Goal: Task Accomplishment & Management: Complete application form

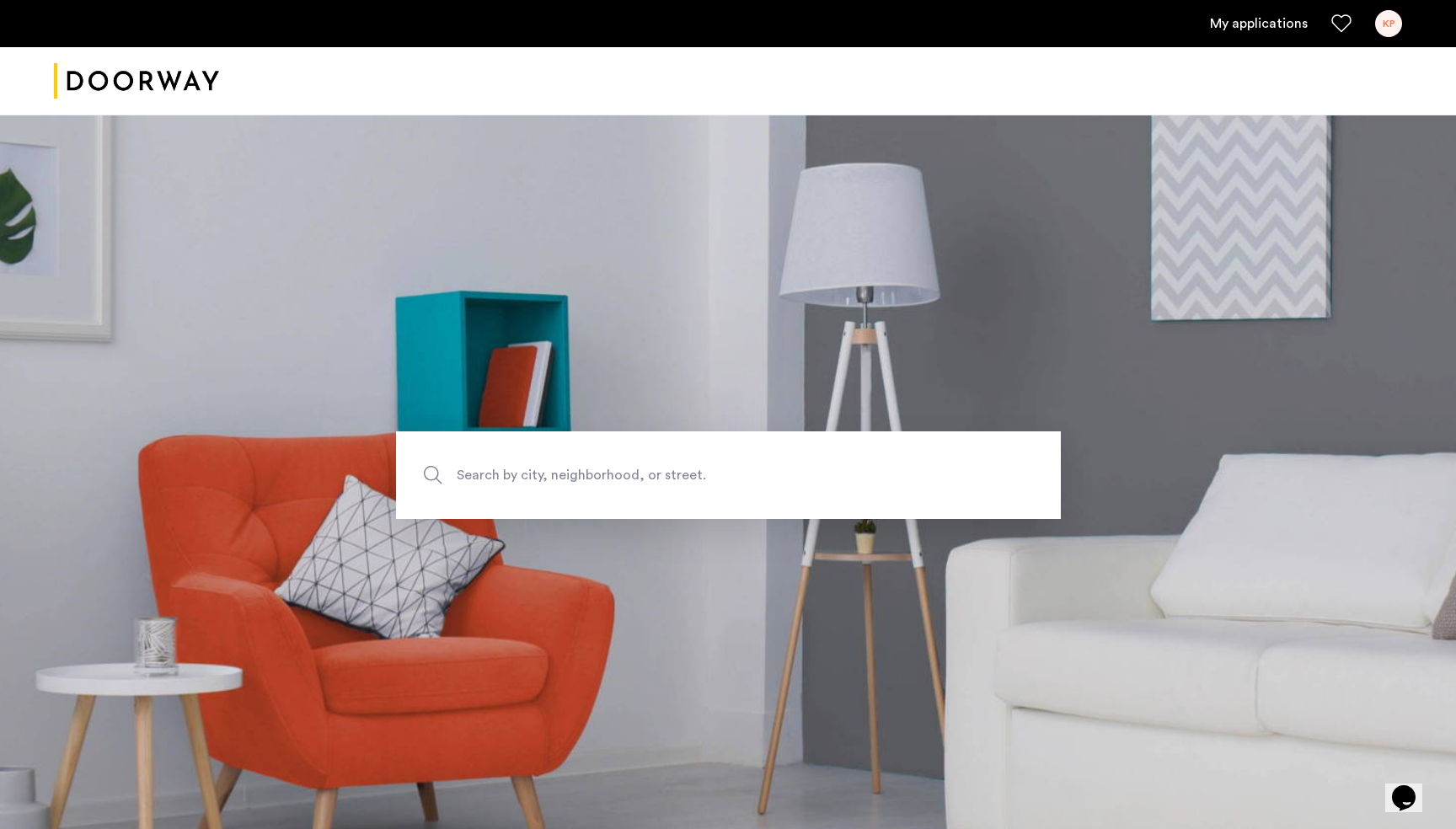
click at [1391, 23] on div "KP" at bounding box center [1388, 24] width 27 height 27
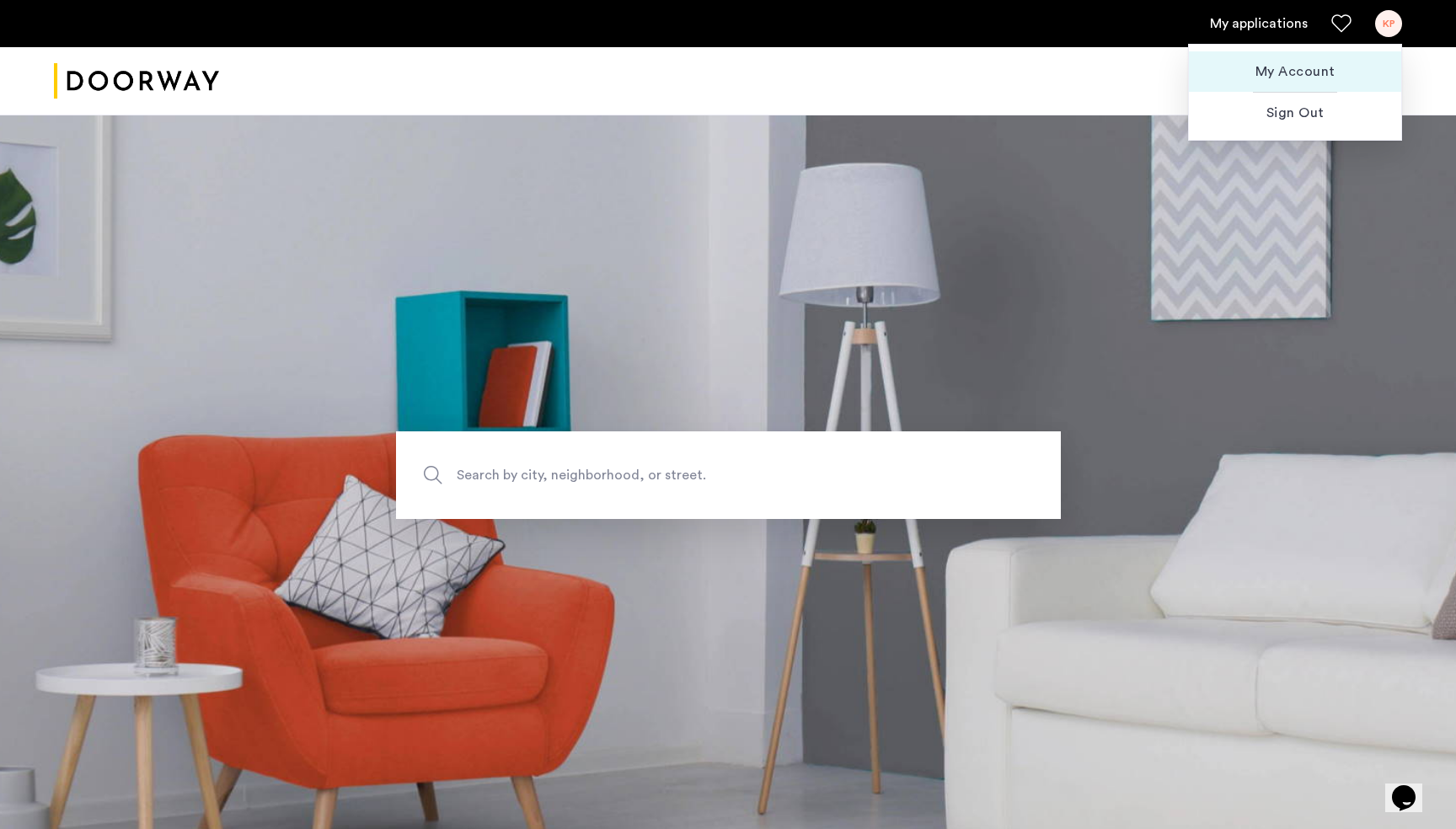
click at [1317, 63] on span "My Account" at bounding box center [1294, 71] width 185 height 20
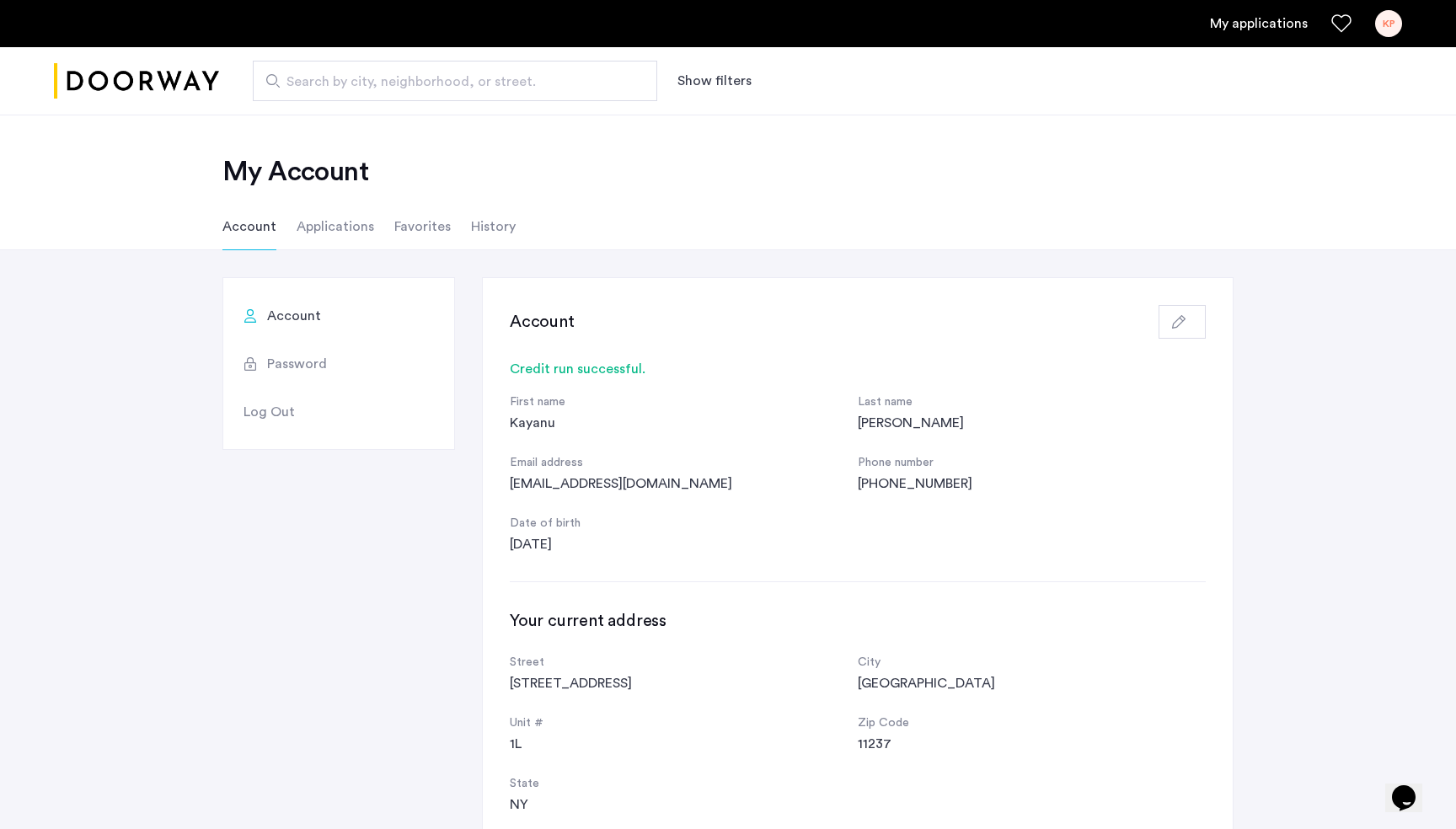
click at [1272, 35] on ul "My applications KP" at bounding box center [728, 24] width 1347 height 27
click at [1267, 22] on link "My applications" at bounding box center [1259, 24] width 98 height 20
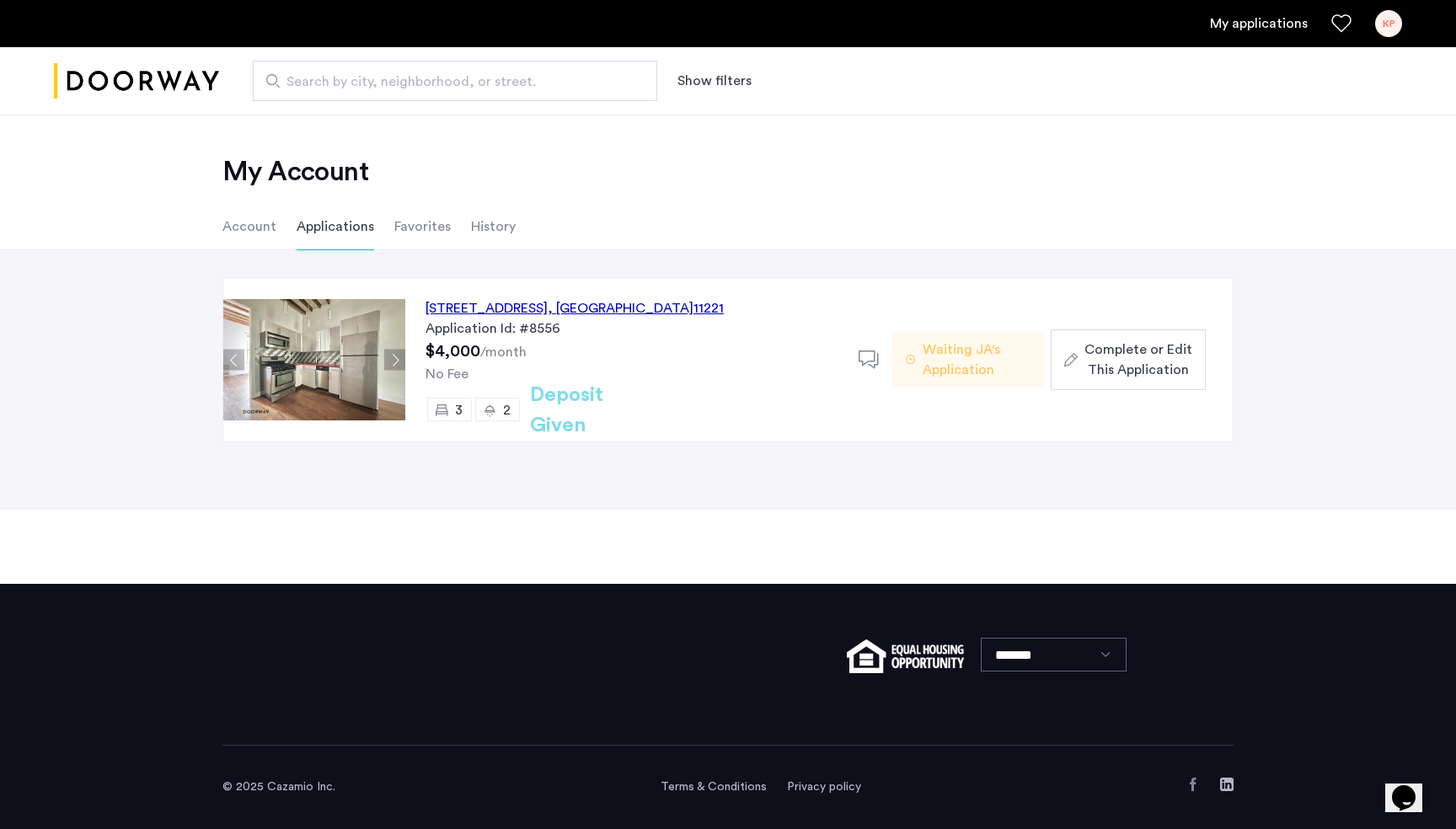
click at [1111, 359] on span "Complete or Edit This Application" at bounding box center [1138, 359] width 108 height 41
click at [584, 302] on div "22 Weirfield Street, Unit 2, Brooklyn , NY 11221" at bounding box center [574, 308] width 298 height 20
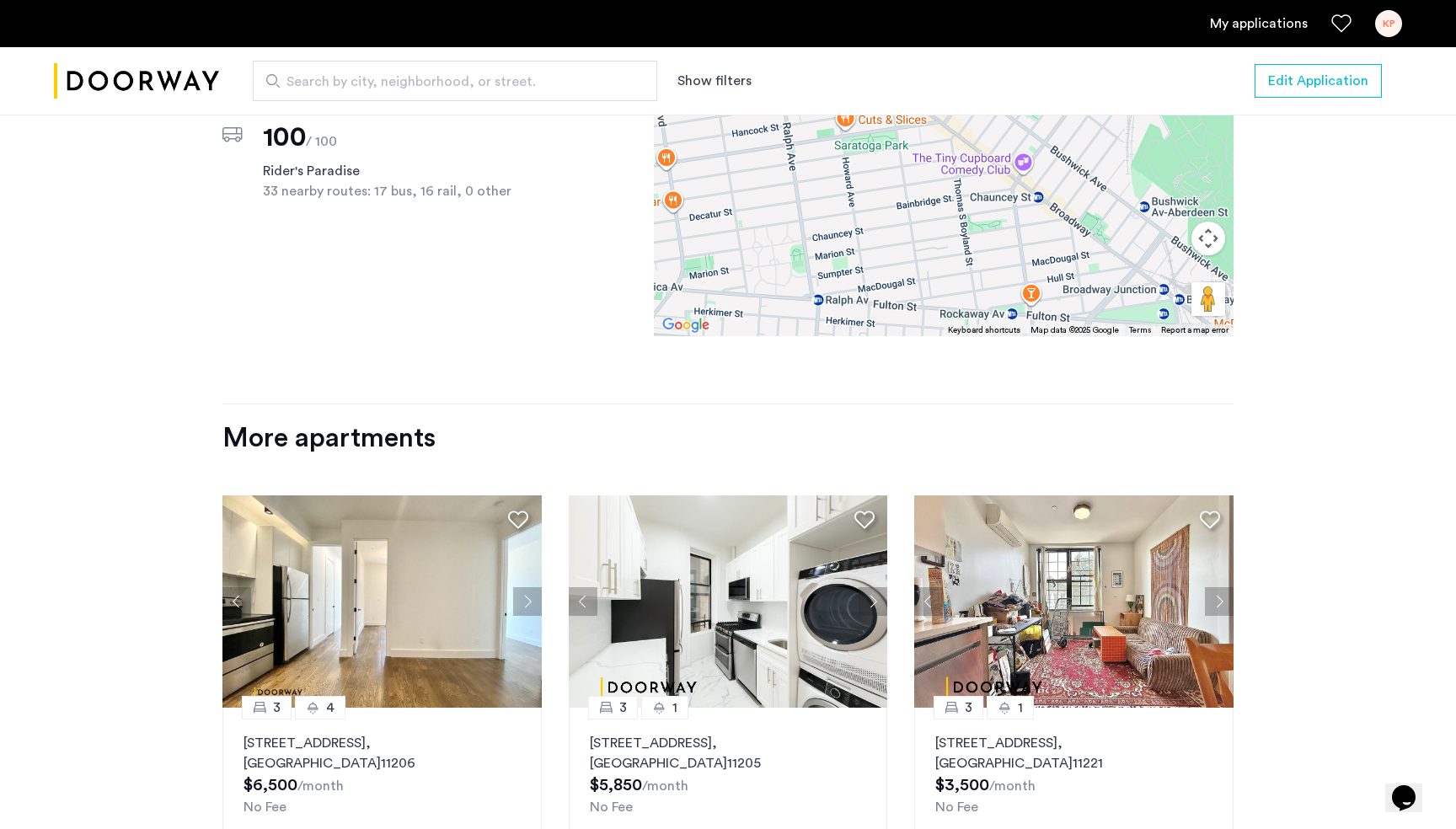
scroll to position [1543, 0]
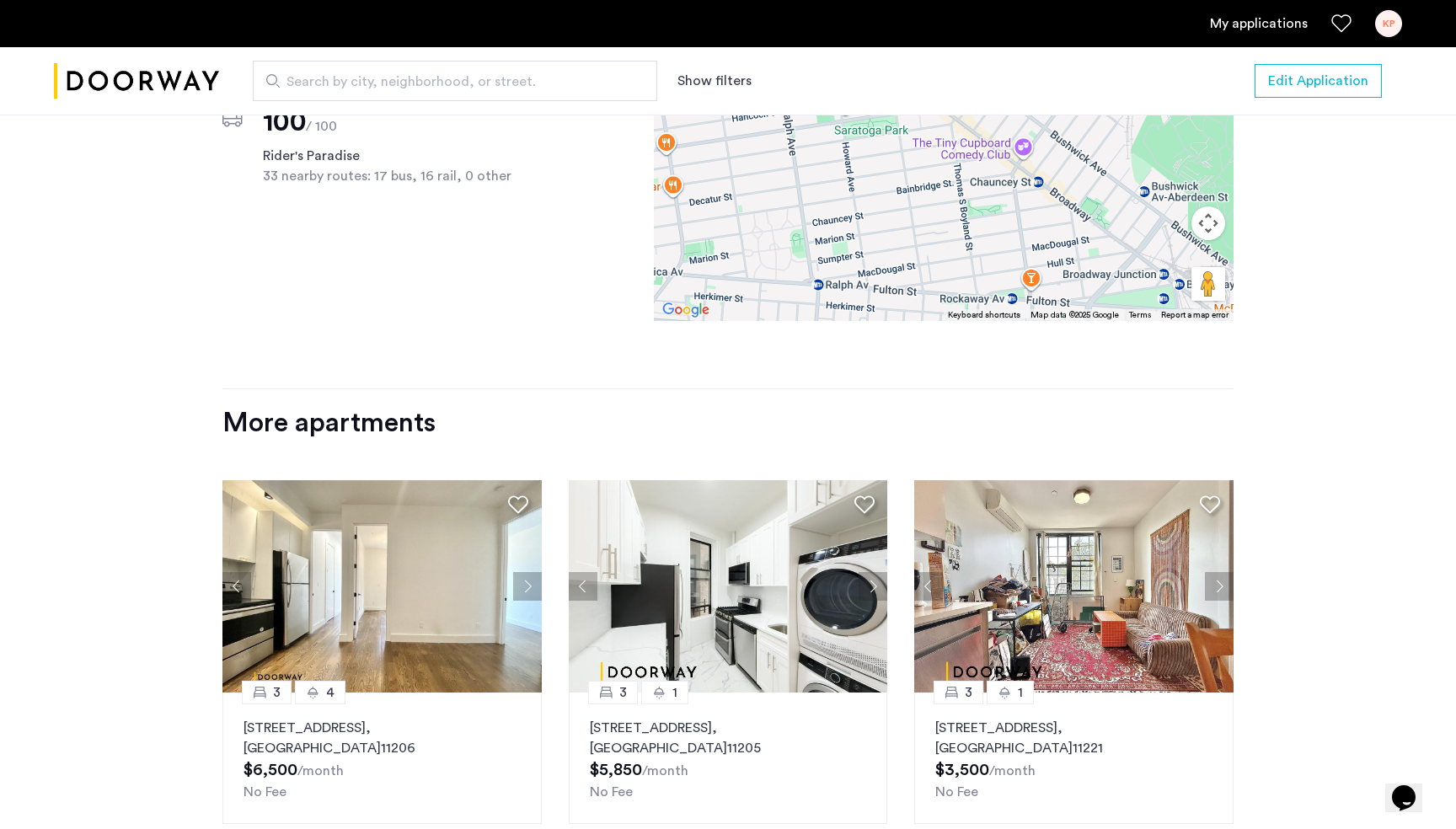
click at [1393, 29] on div "KP" at bounding box center [1388, 24] width 27 height 27
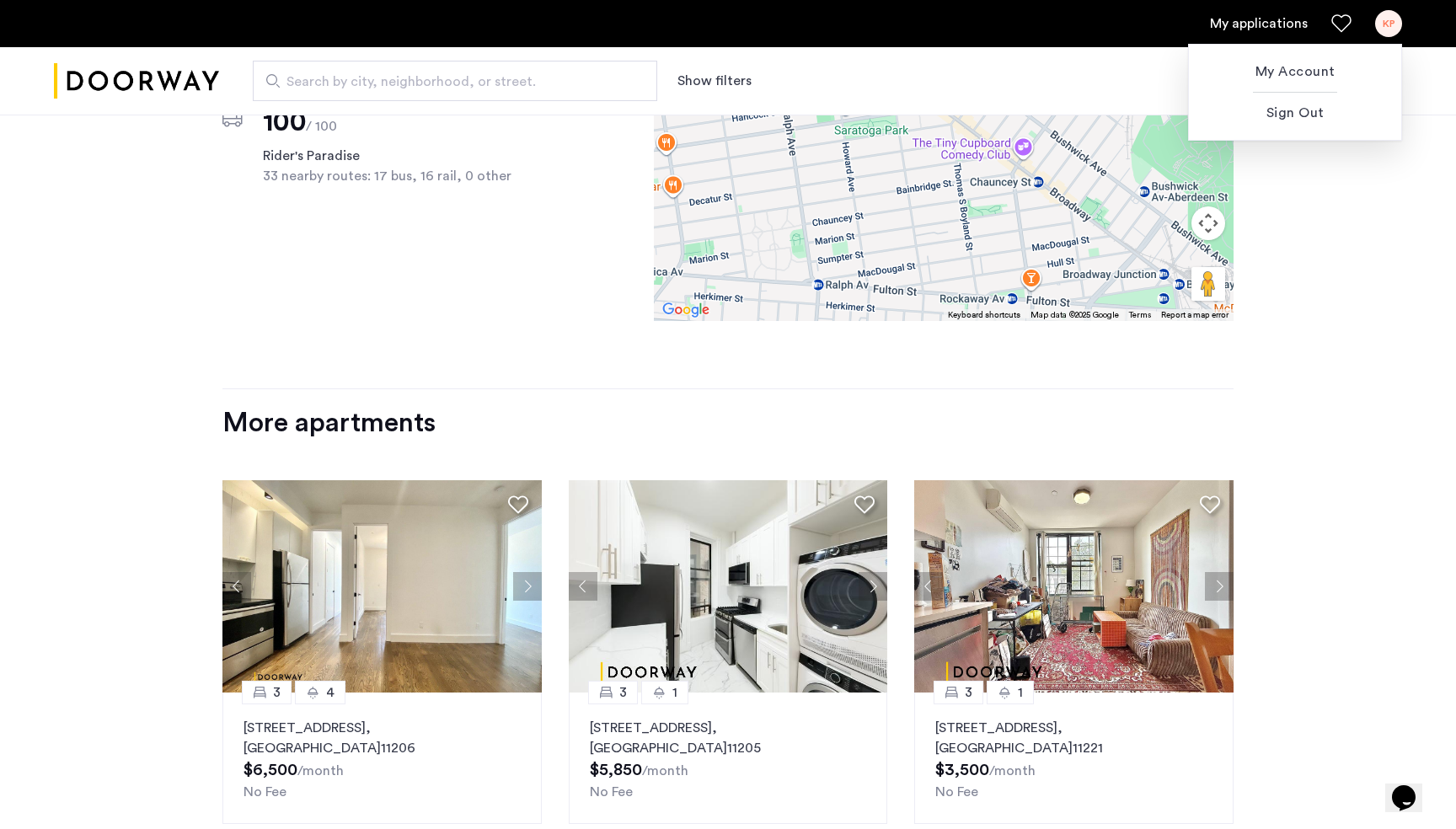
click at [1393, 29] on div at bounding box center [728, 414] width 1456 height 829
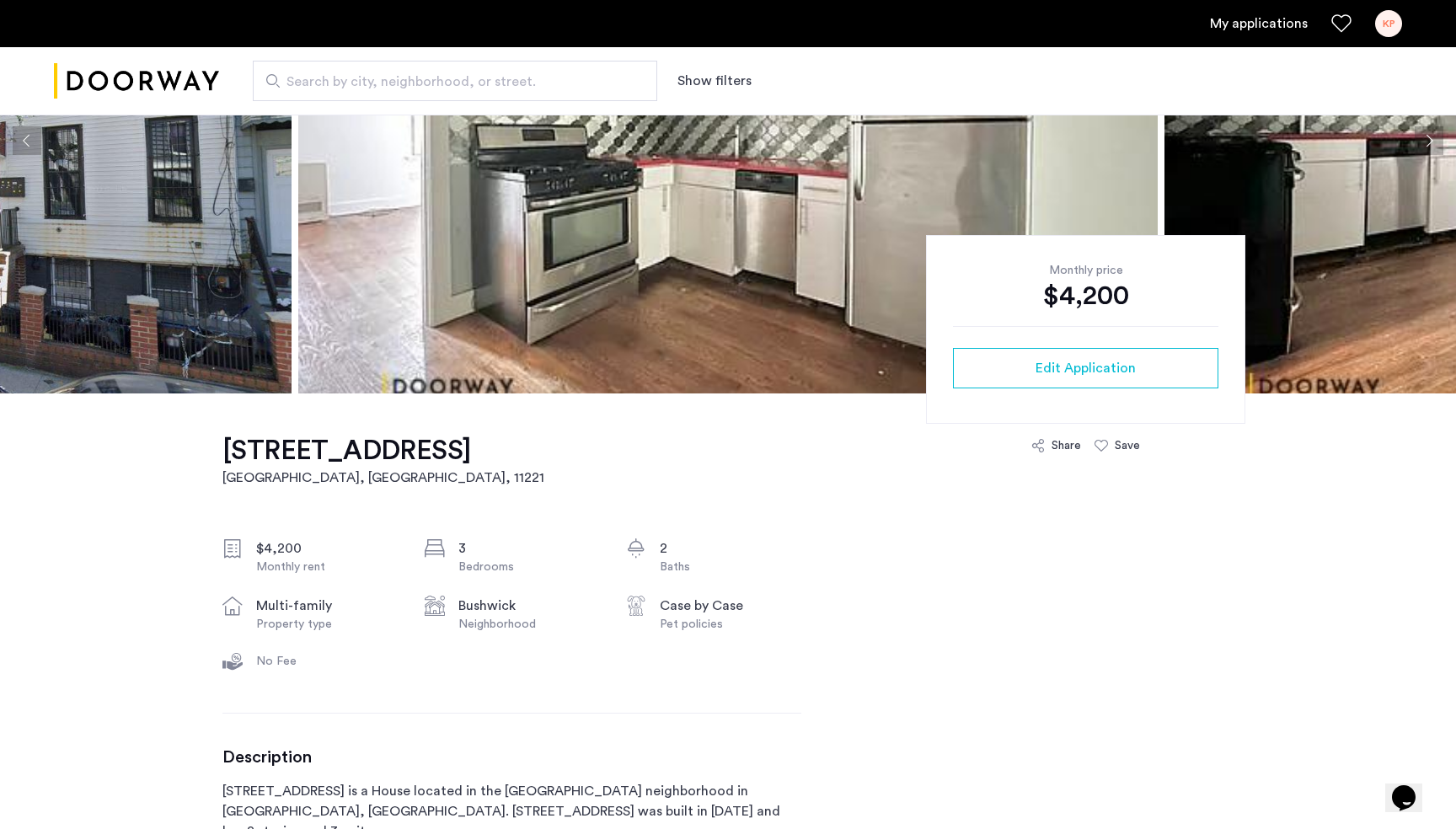
scroll to position [228, 0]
click at [1383, 18] on div "KP" at bounding box center [1388, 24] width 27 height 27
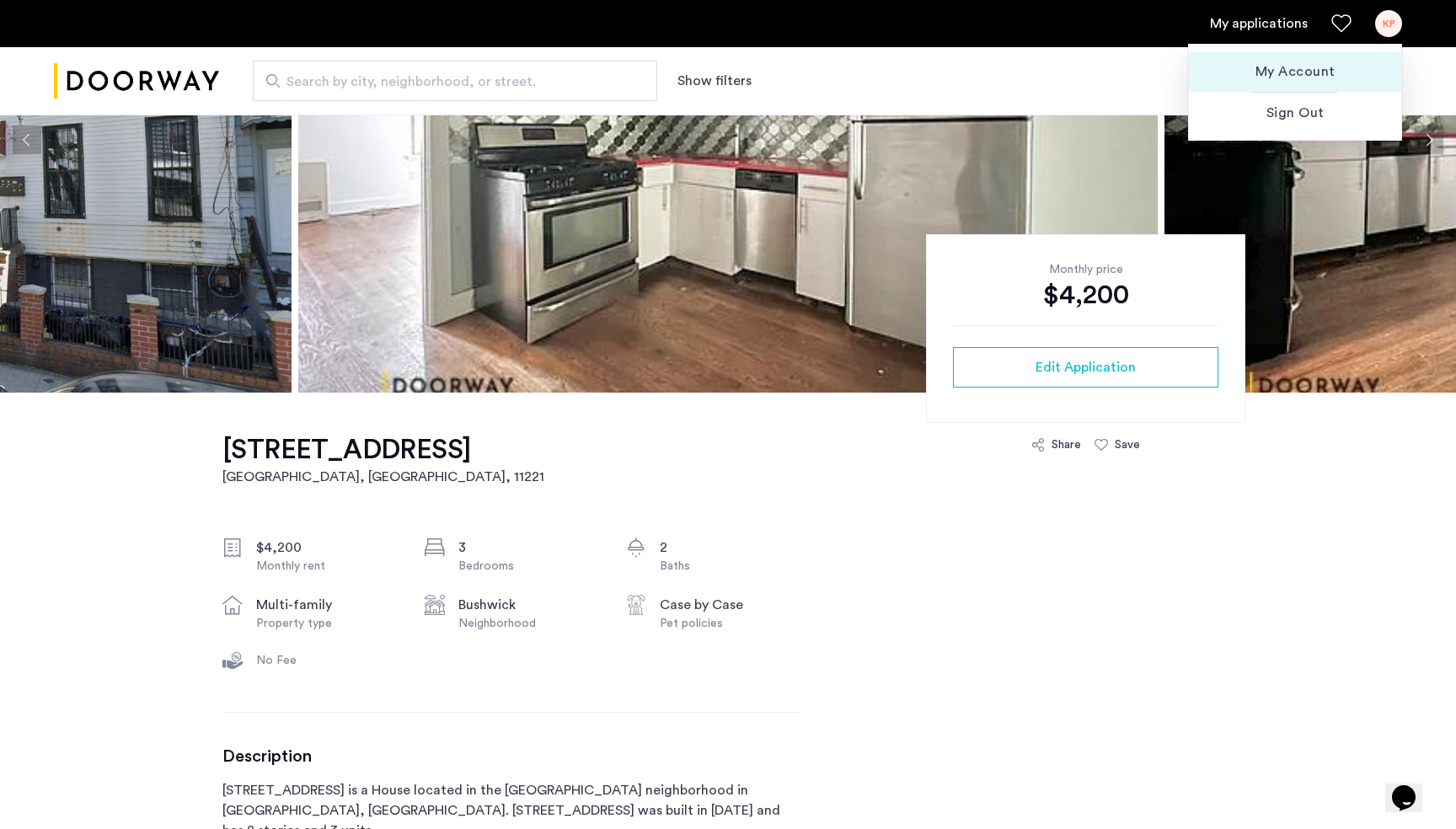
click at [1322, 68] on span "My Account" at bounding box center [1294, 71] width 185 height 20
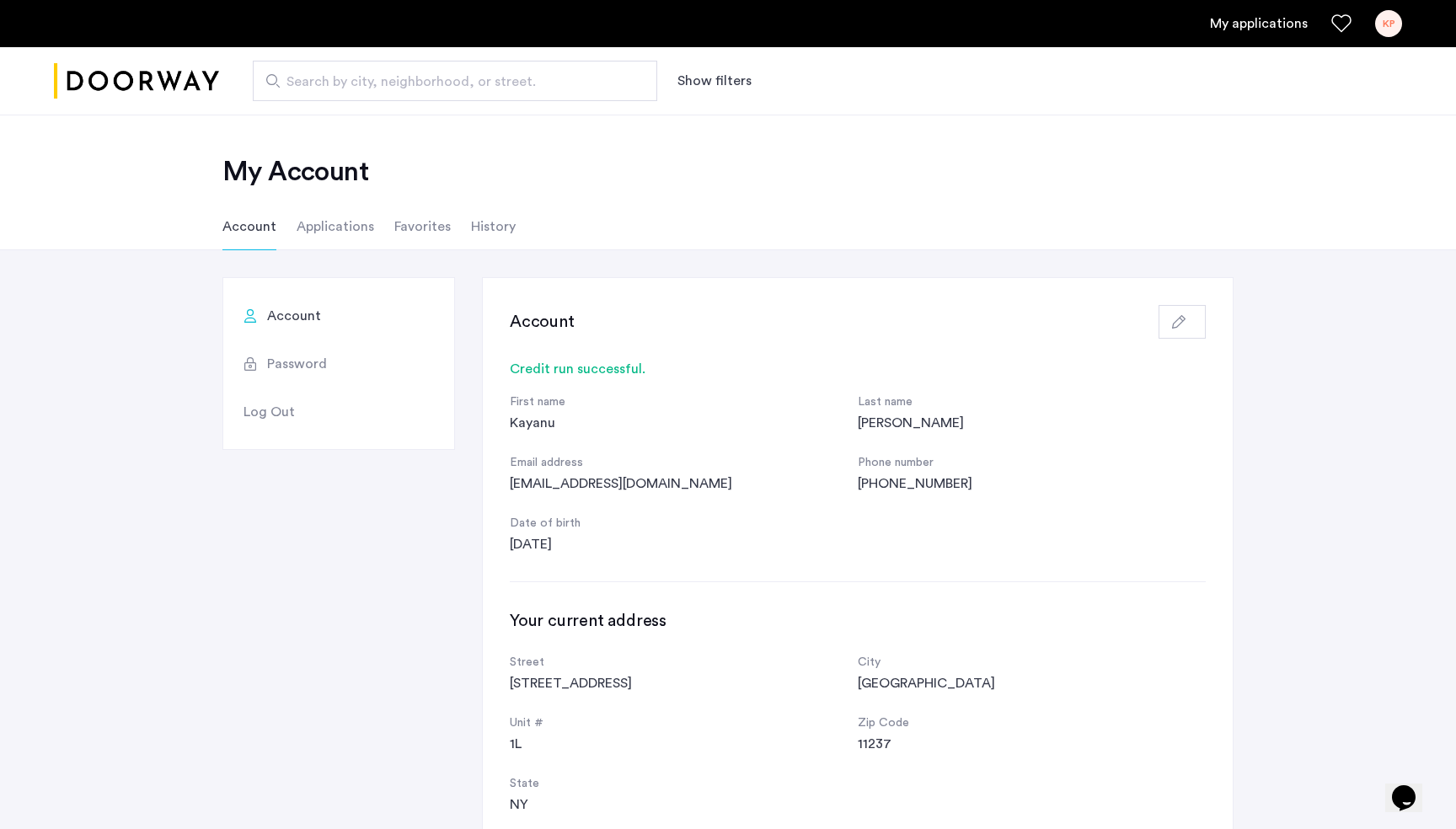
click at [340, 226] on li "Applications" at bounding box center [336, 226] width 78 height 47
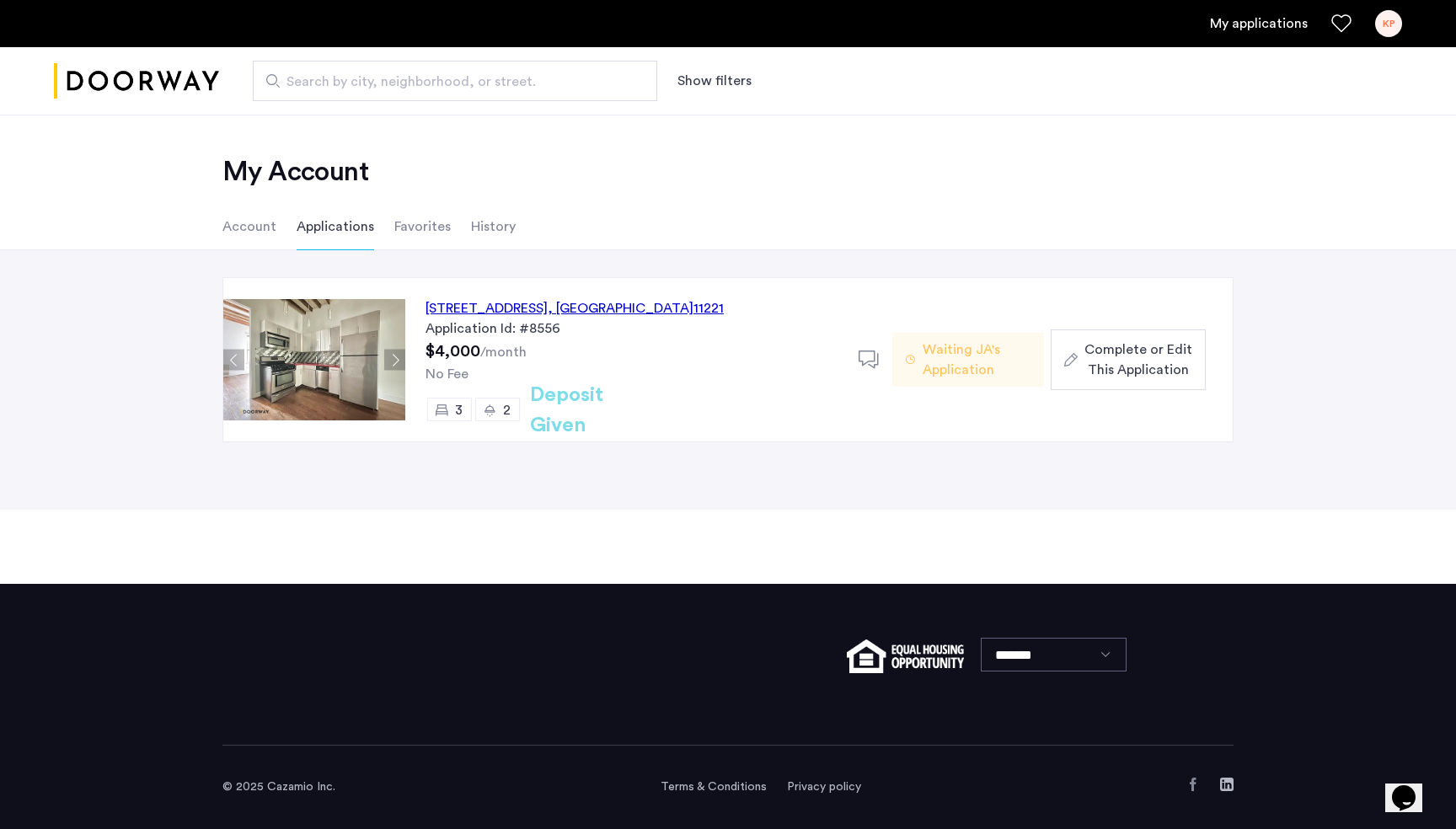
click at [1392, 24] on div "KP" at bounding box center [1388, 24] width 27 height 27
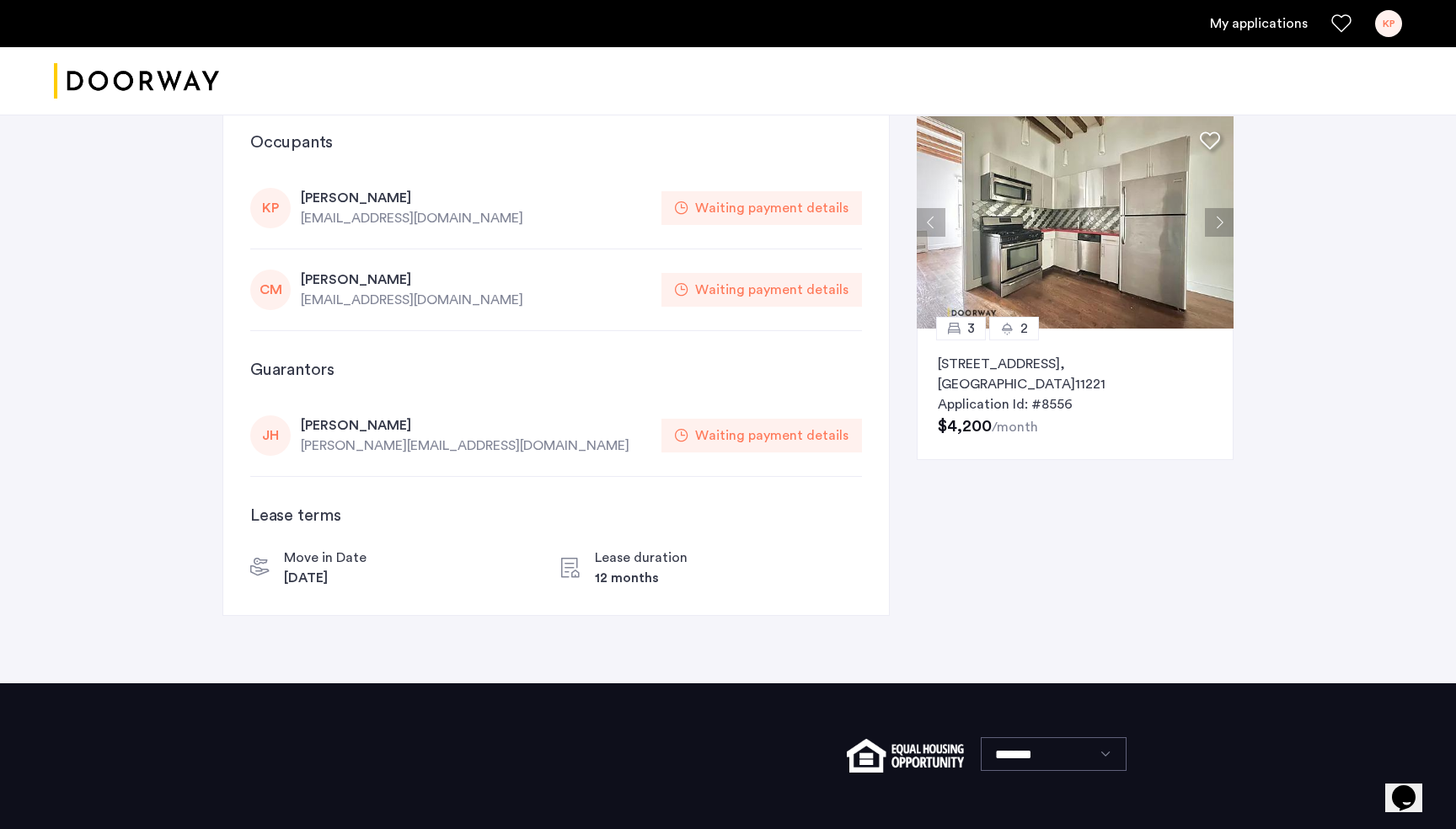
scroll to position [9, 0]
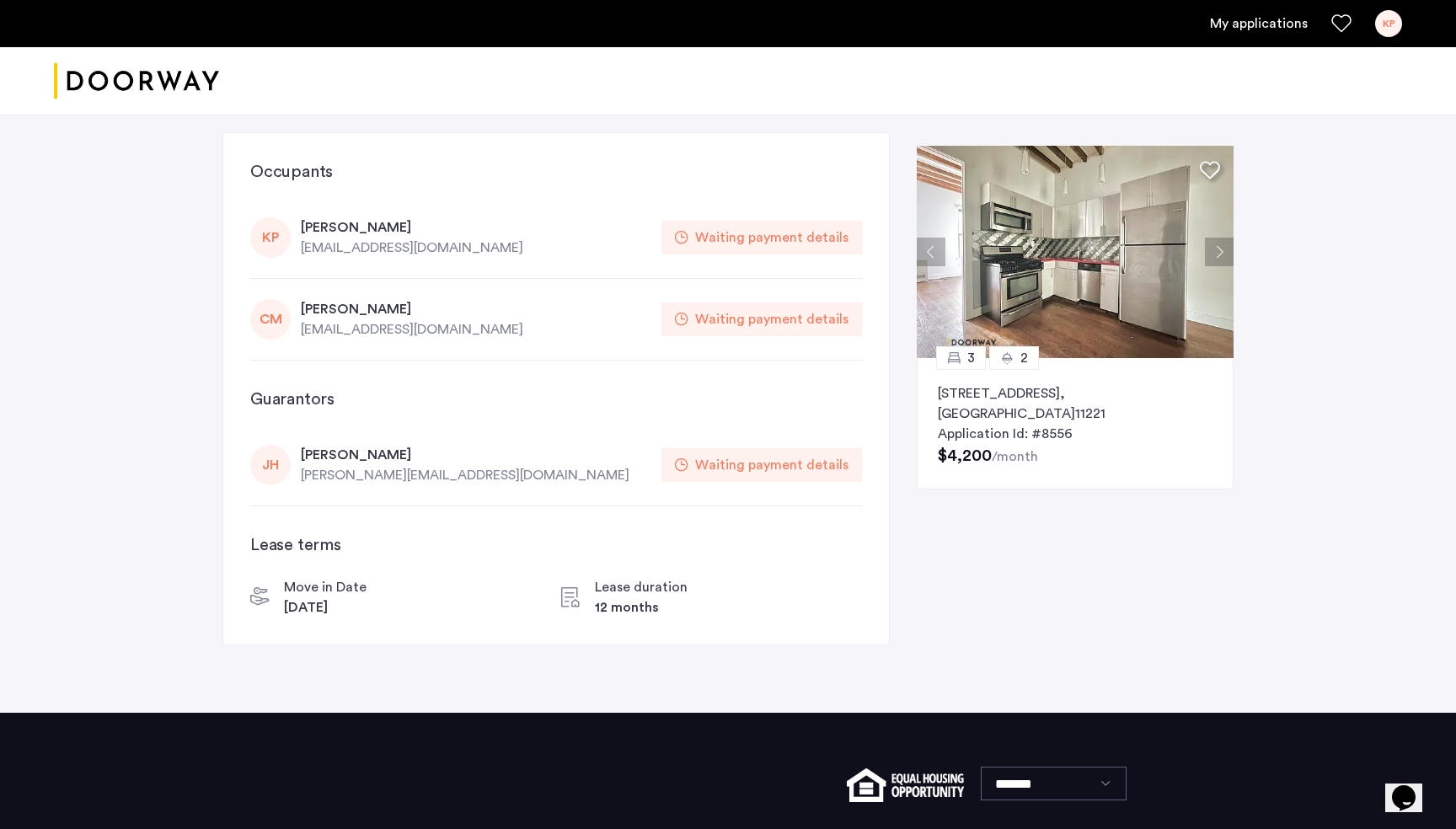
click at [728, 231] on div "Waiting payment details" at bounding box center [771, 238] width 154 height 20
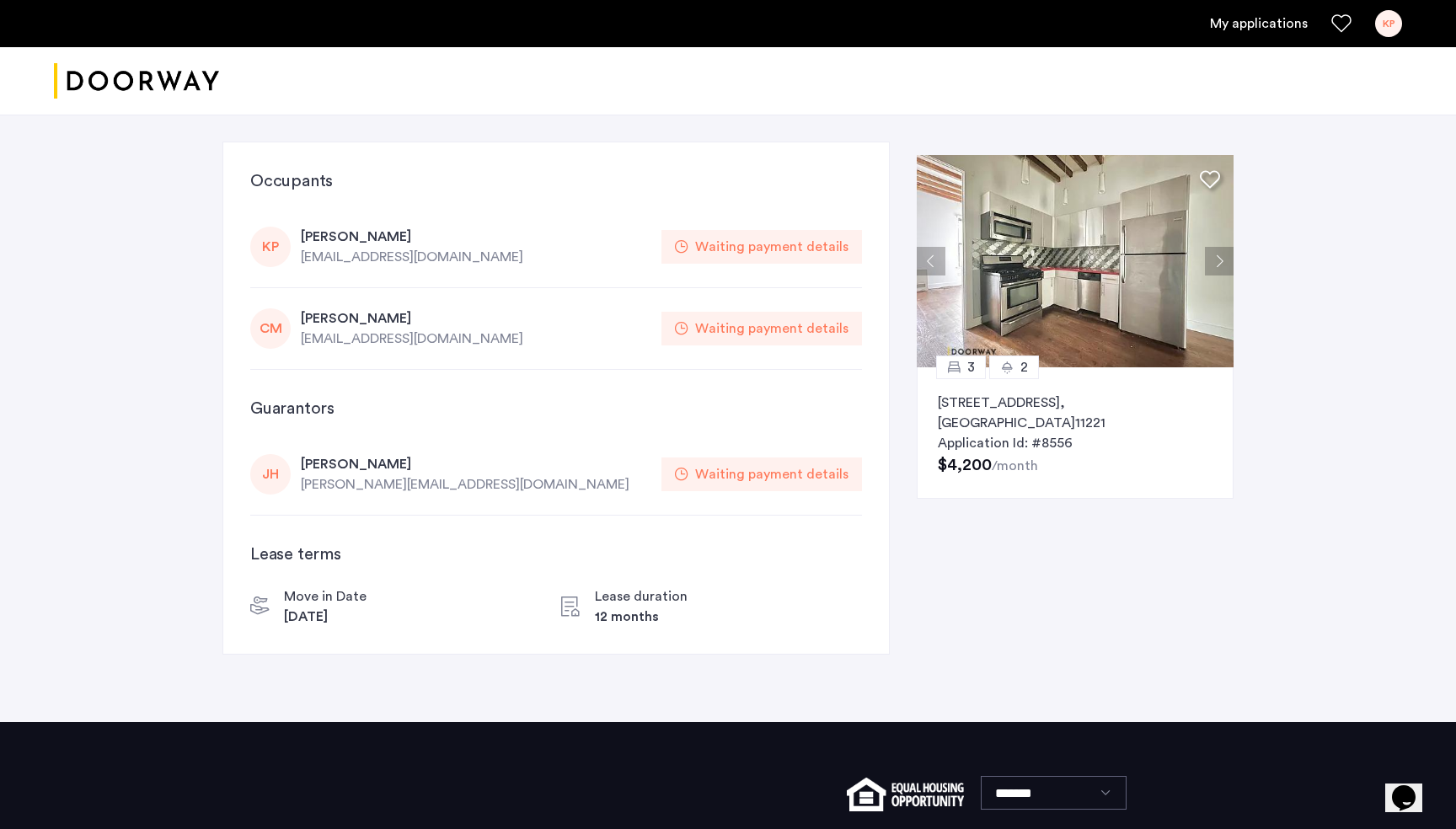
click at [278, 248] on div "KP" at bounding box center [270, 247] width 41 height 41
click at [342, 242] on div "Kai Parker" at bounding box center [476, 237] width 350 height 20
click at [759, 473] on div "Waiting payment details" at bounding box center [771, 474] width 154 height 20
click at [631, 594] on div "Lease duration" at bounding box center [641, 596] width 92 height 20
click at [1400, 30] on link "KP" at bounding box center [1388, 24] width 27 height 27
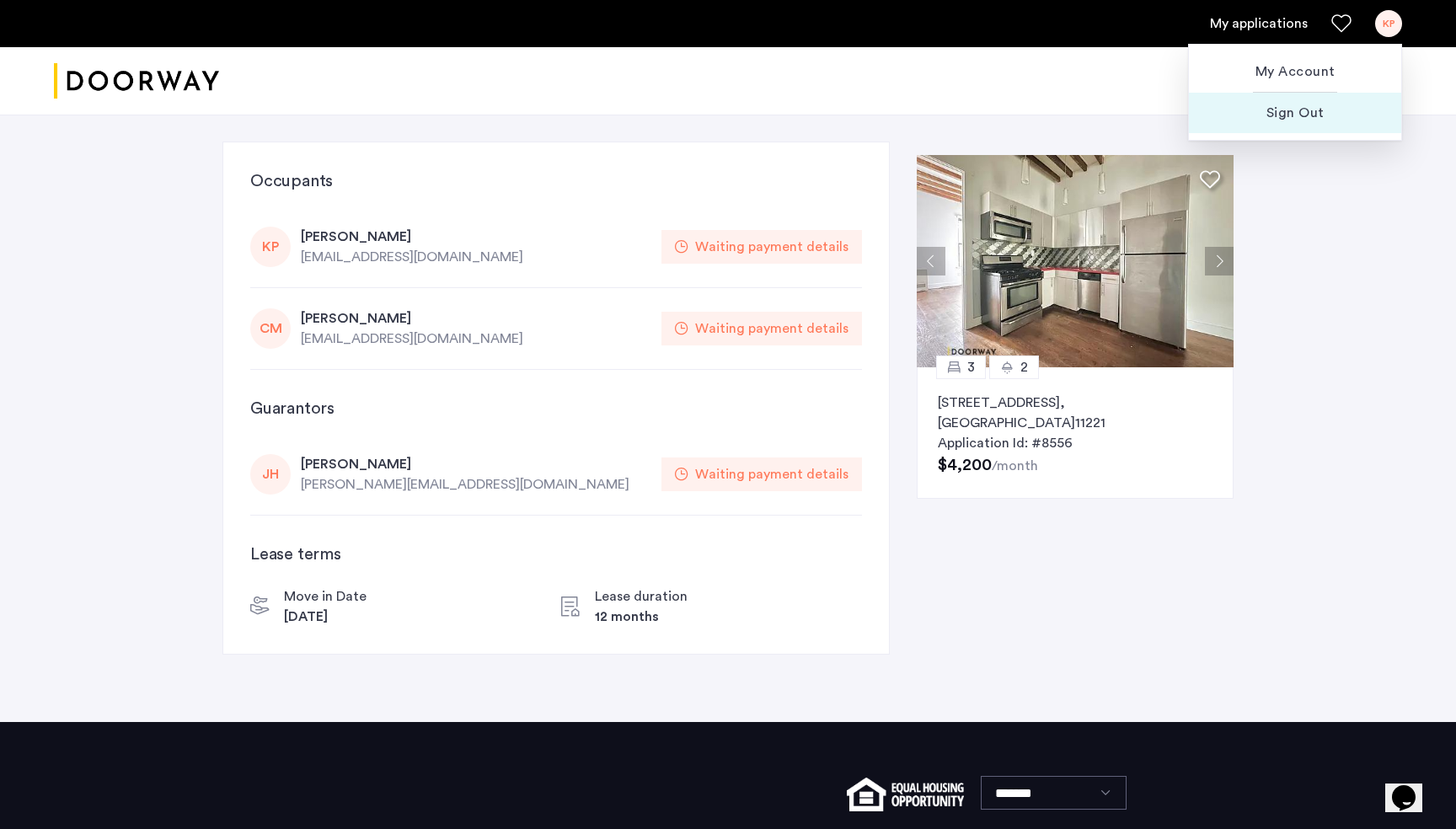
click at [1309, 114] on span "Sign Out" at bounding box center [1294, 113] width 185 height 20
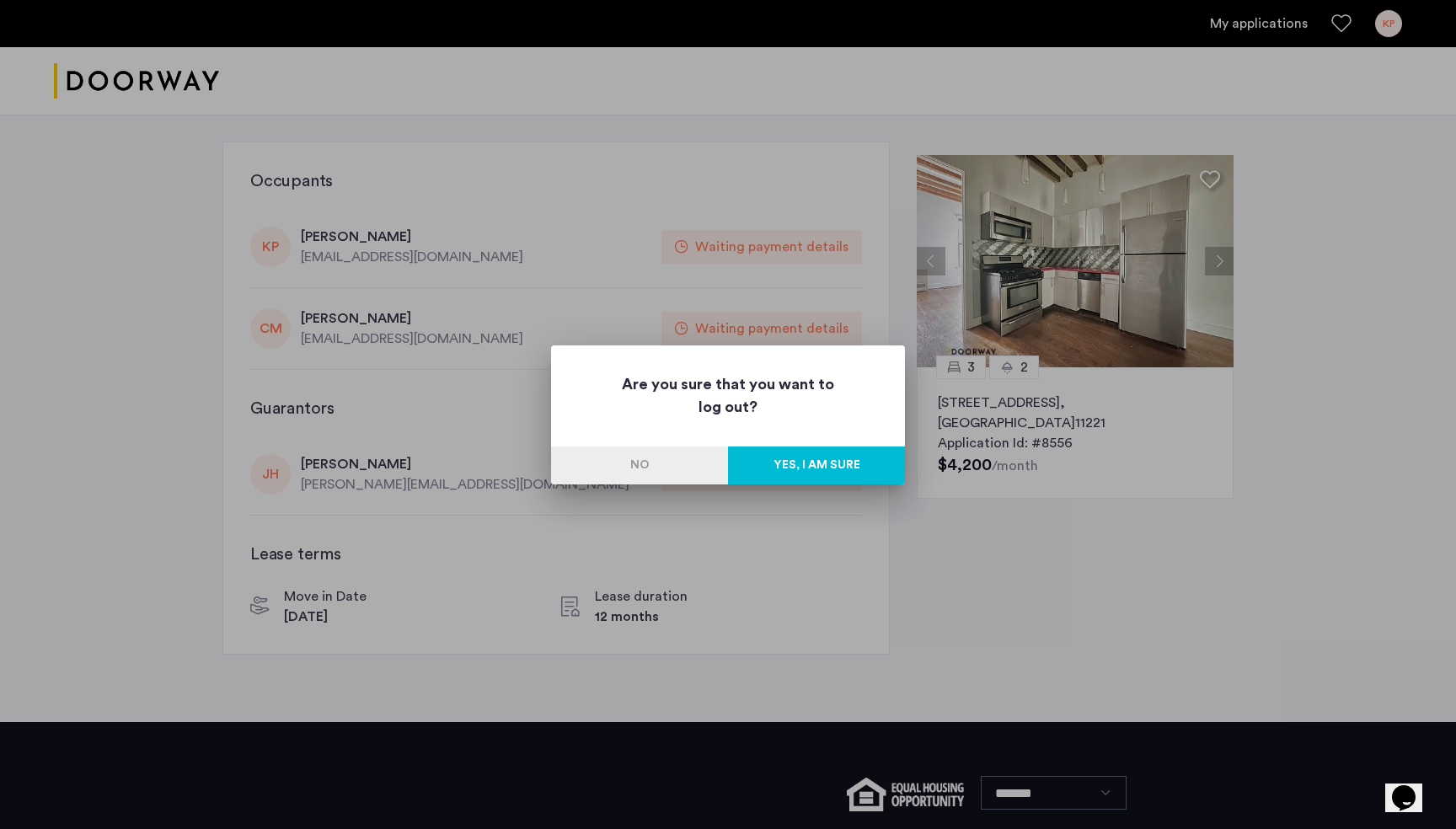
click at [820, 461] on button "Yes, I am sure" at bounding box center [817, 466] width 177 height 38
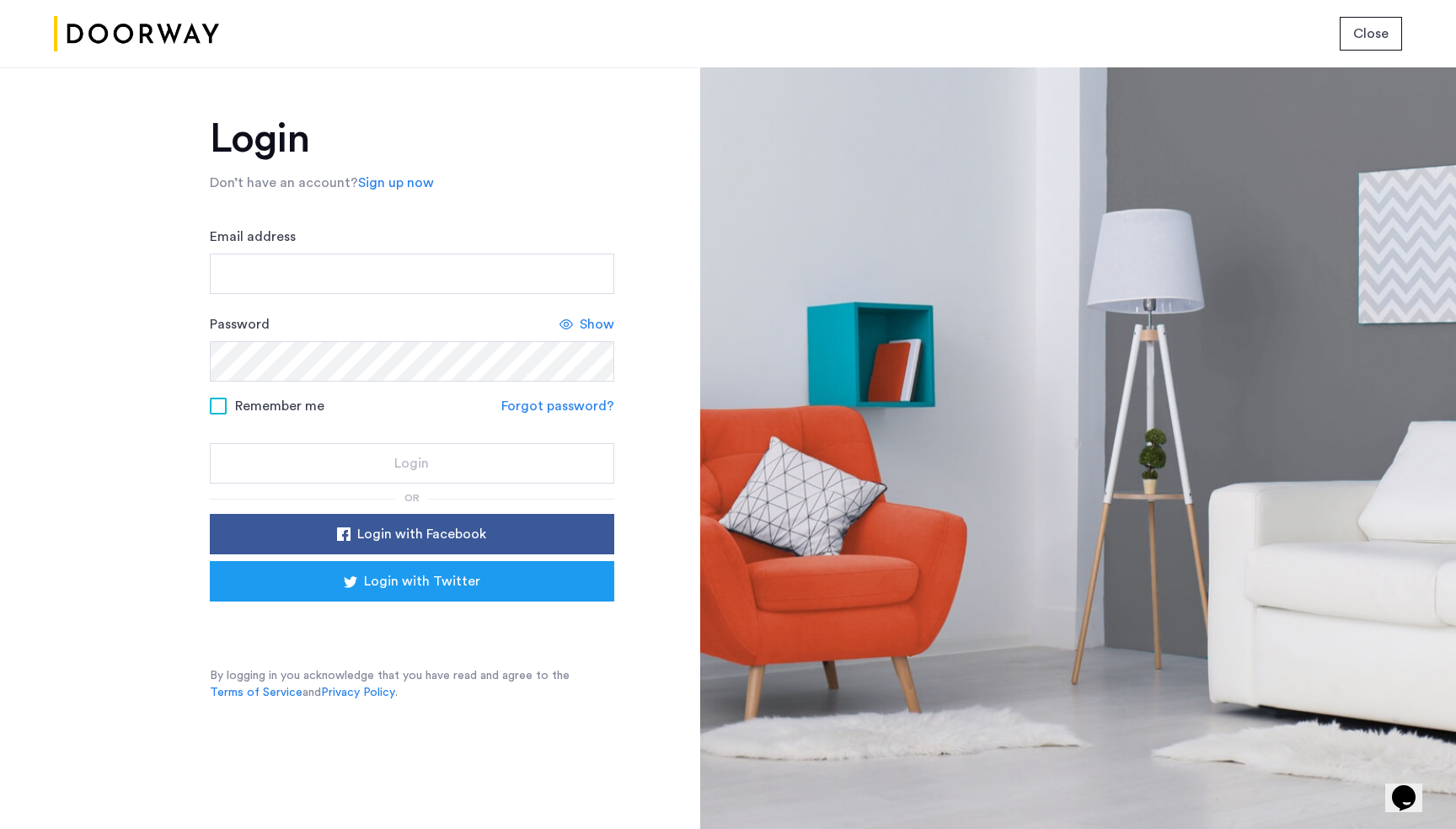
click at [1369, 33] on span "Close" at bounding box center [1370, 33] width 35 height 20
click at [456, 278] on input "Email address" at bounding box center [411, 273] width 404 height 41
type input "**********"
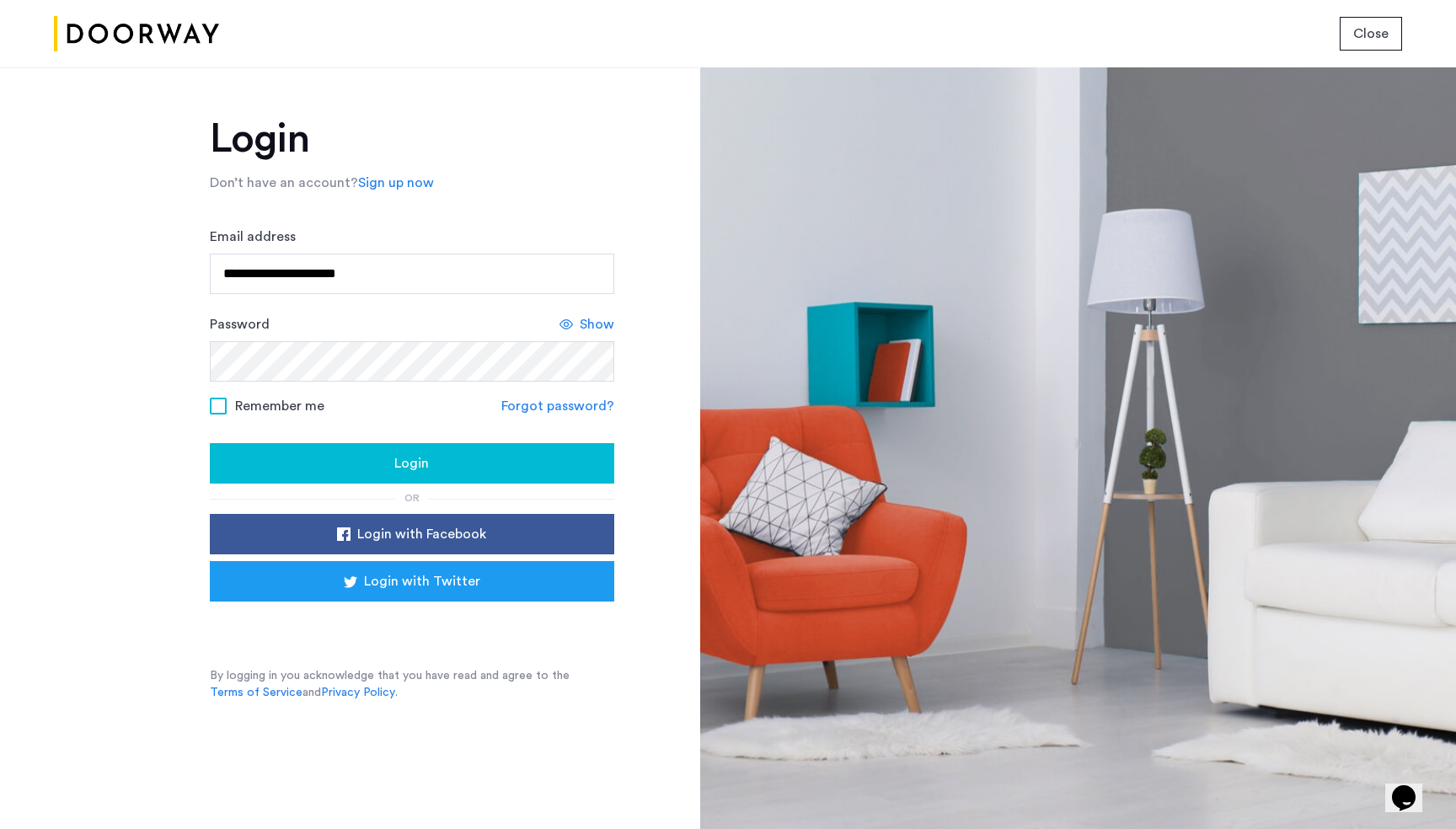
click at [593, 319] on span "Show" at bounding box center [597, 324] width 34 height 20
click at [213, 401] on span at bounding box center [218, 406] width 17 height 17
click at [437, 447] on button "Login" at bounding box center [411, 463] width 404 height 41
